Goal: Find specific page/section: Find specific page/section

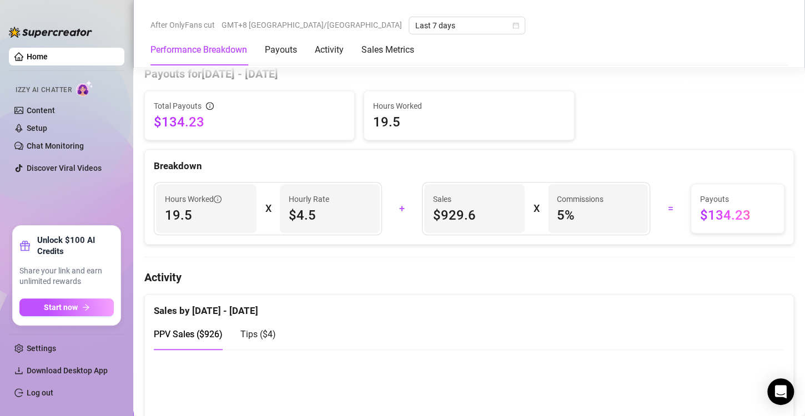
scroll to position [611, 0]
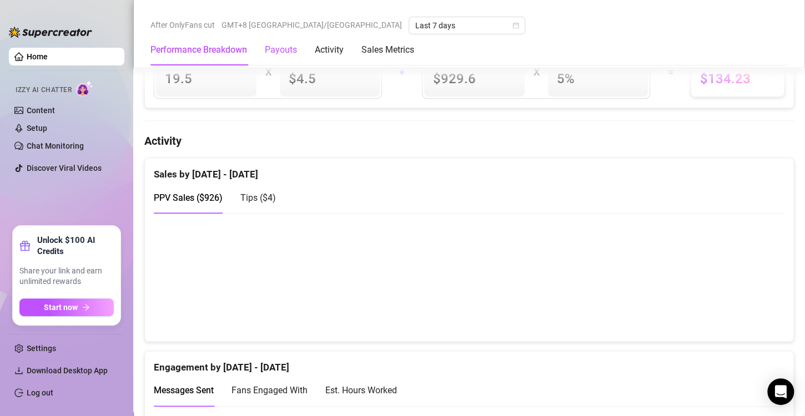
click at [288, 53] on div "Payouts" at bounding box center [281, 49] width 32 height 13
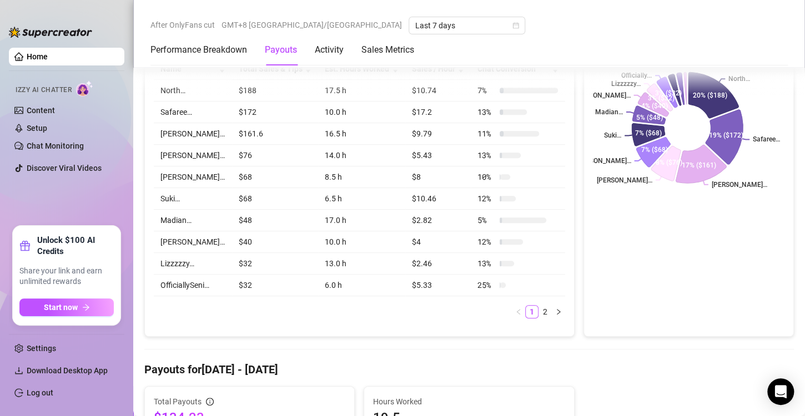
scroll to position [167, 0]
